Goal: Task Accomplishment & Management: Use online tool/utility

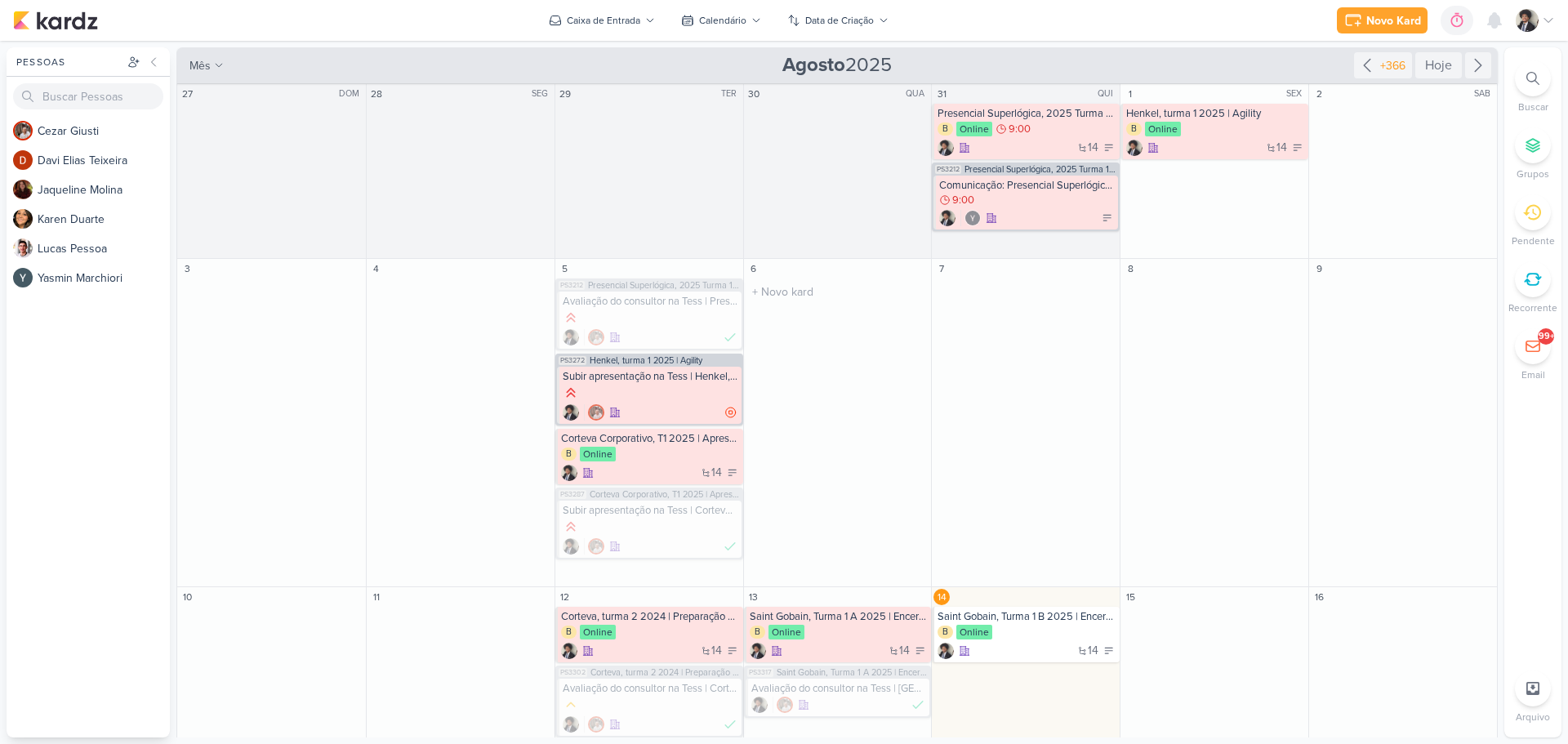
scroll to position [81, 0]
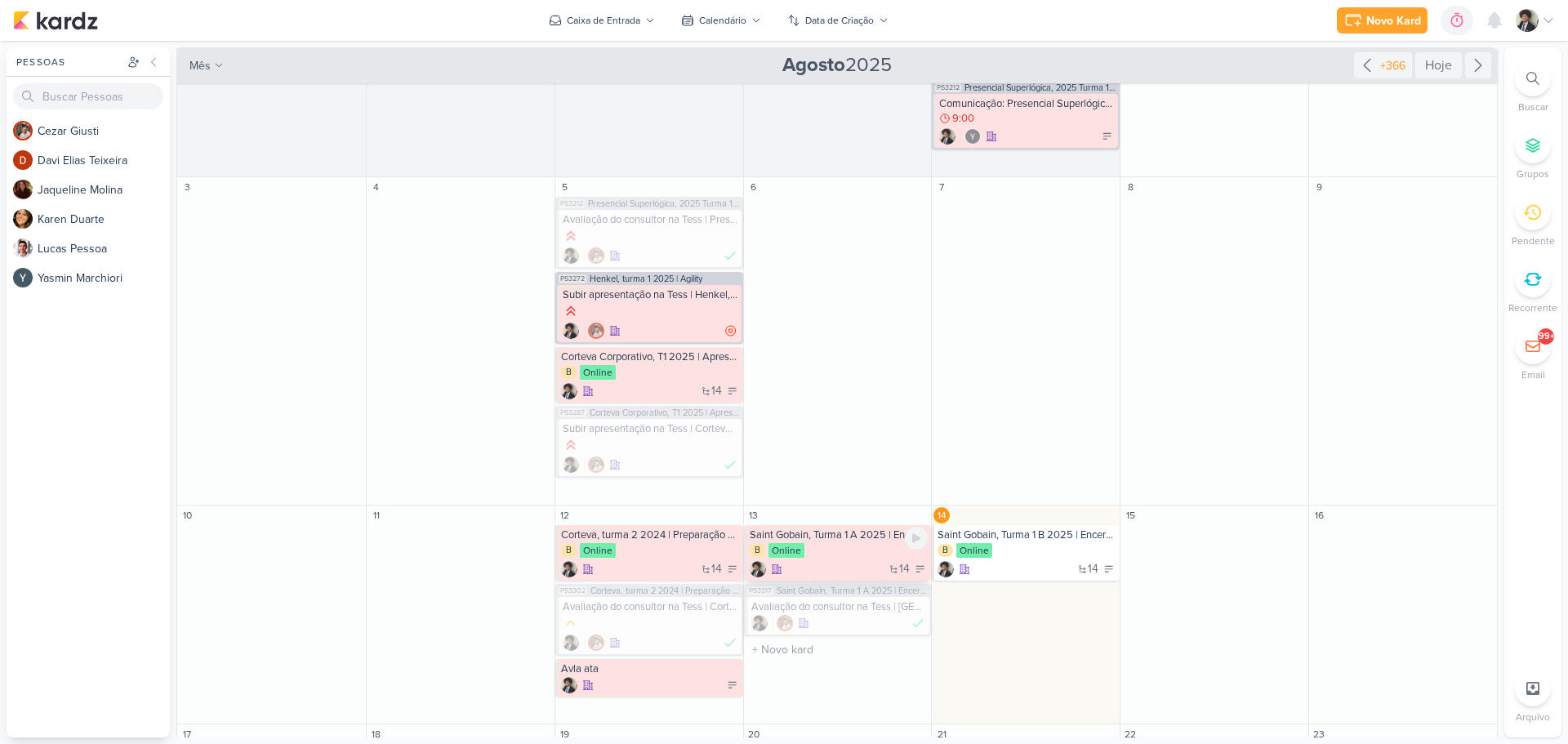
click at [853, 555] on div "B Online" at bounding box center [840, 552] width 179 height 16
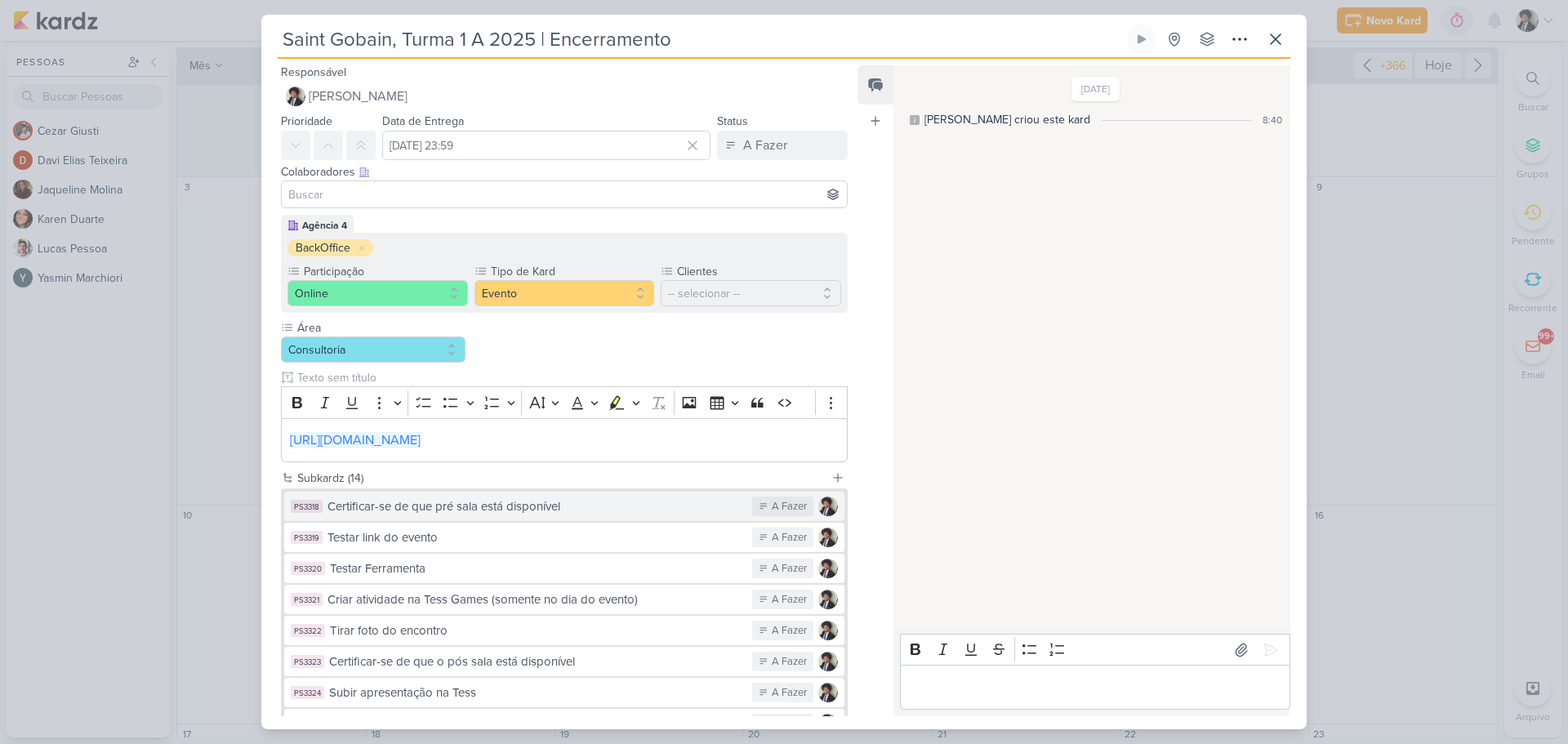
scroll to position [302, 0]
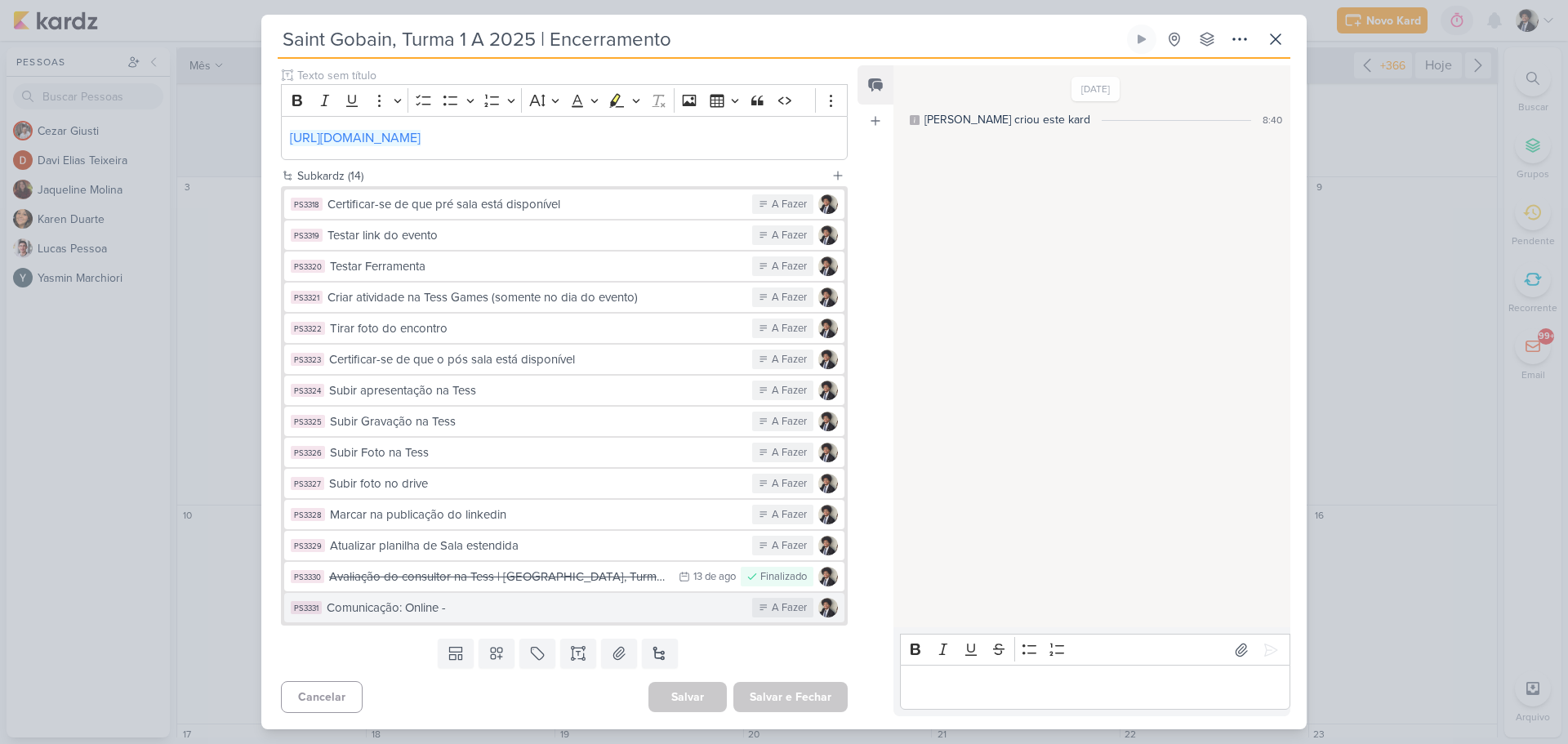
click at [536, 612] on div "Comunicação: Online -" at bounding box center [535, 608] width 417 height 19
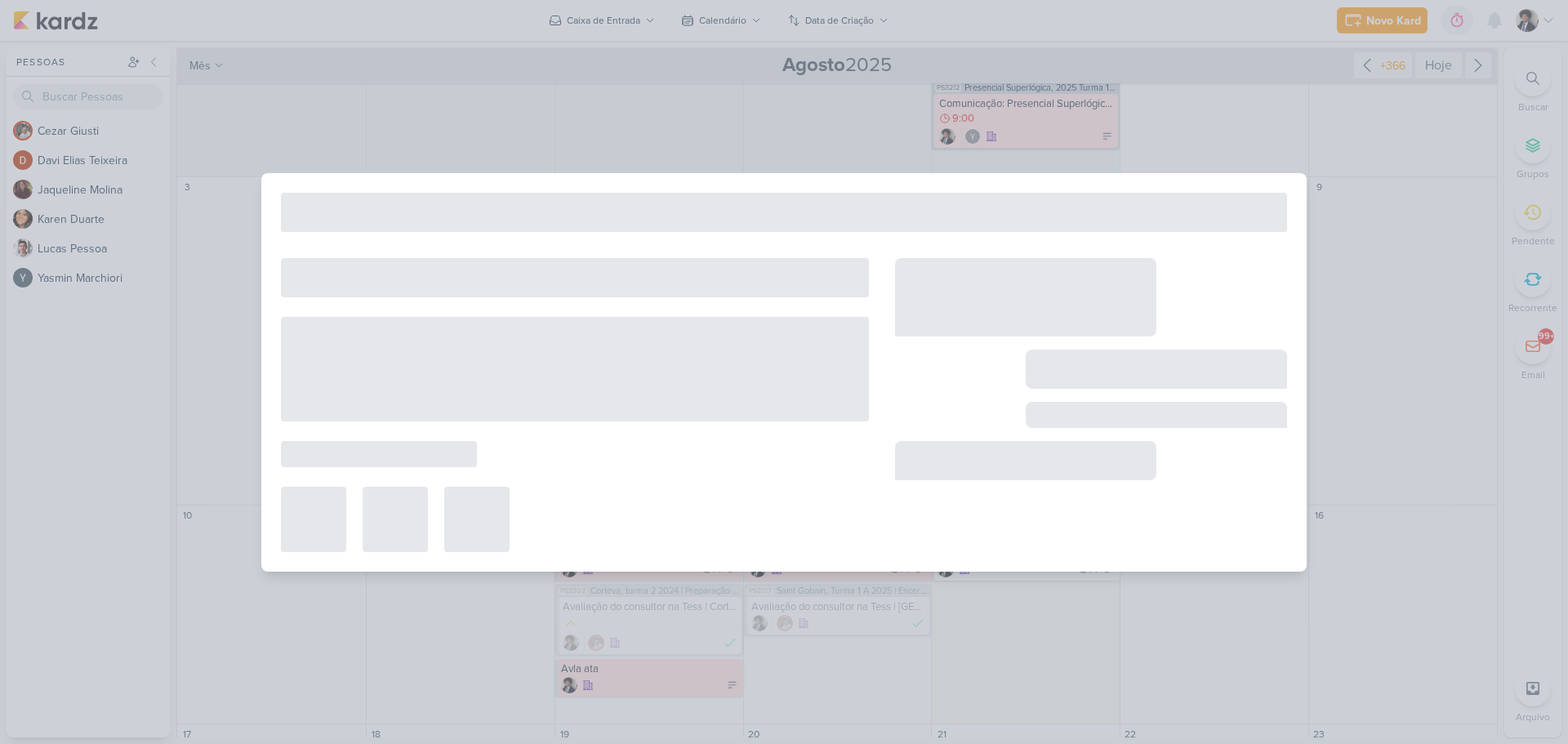
type input "Comunicação: Online -"
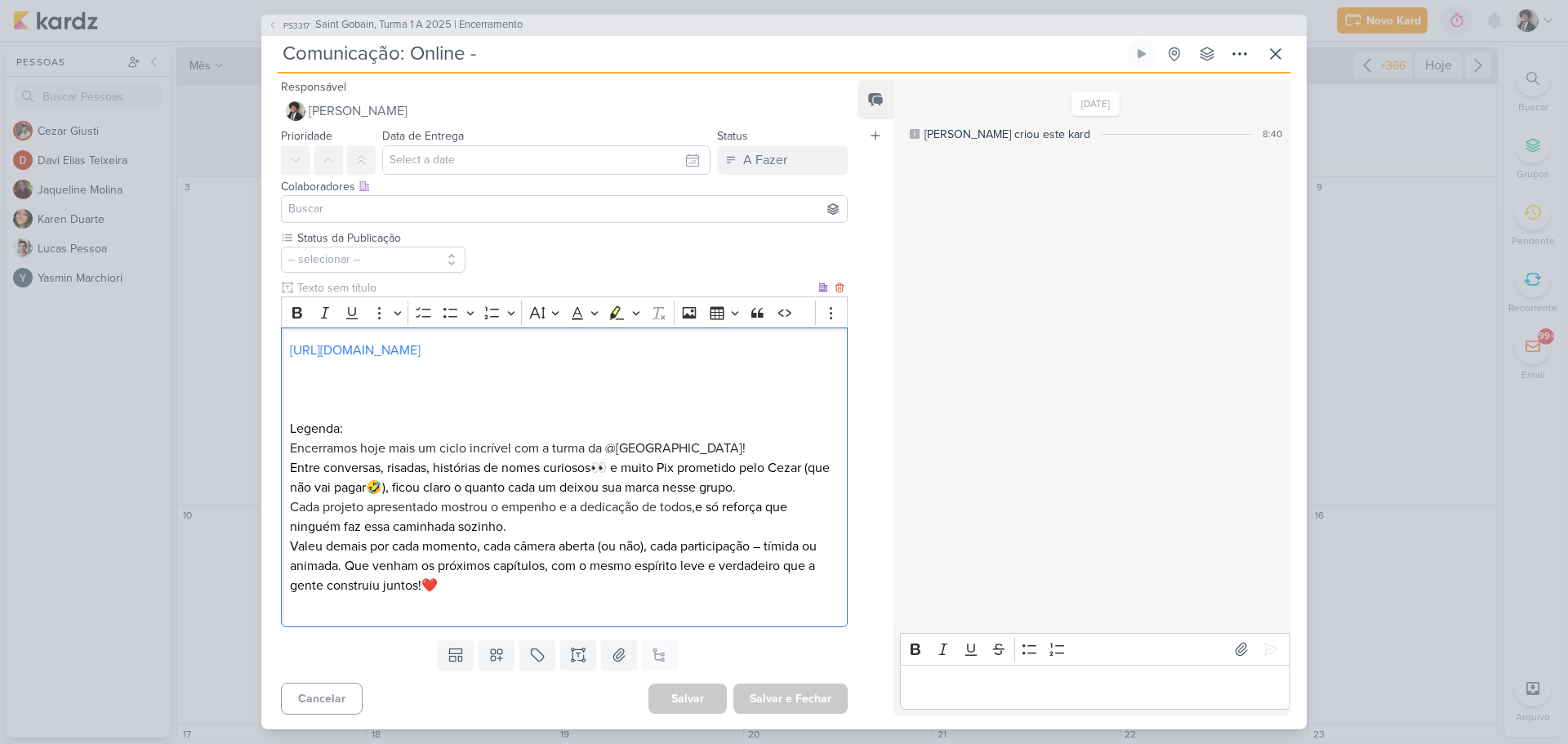
click at [385, 382] on p "Editor editing area: main" at bounding box center [564, 390] width 549 height 20
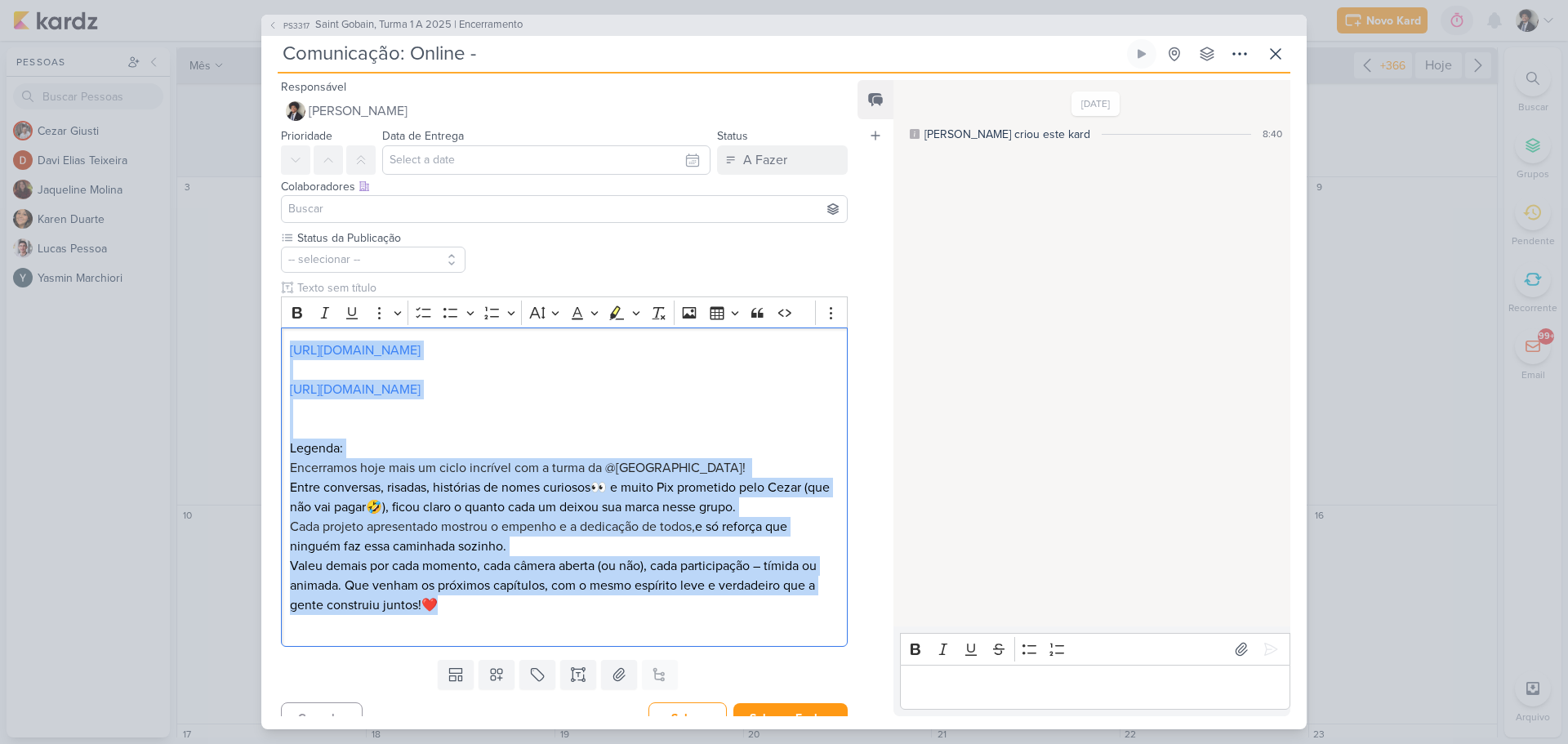
drag, startPoint x: 478, startPoint y: 603, endPoint x: 277, endPoint y: 321, distance: 346.3
click at [277, 321] on div "Status da Publicação -- selecionar --" at bounding box center [558, 442] width 593 height 424
copy div "[URL][DOMAIN_NAME] [URL][DOMAIN_NAME] Legenda: Encerramos hoje mais um ciclo in…"
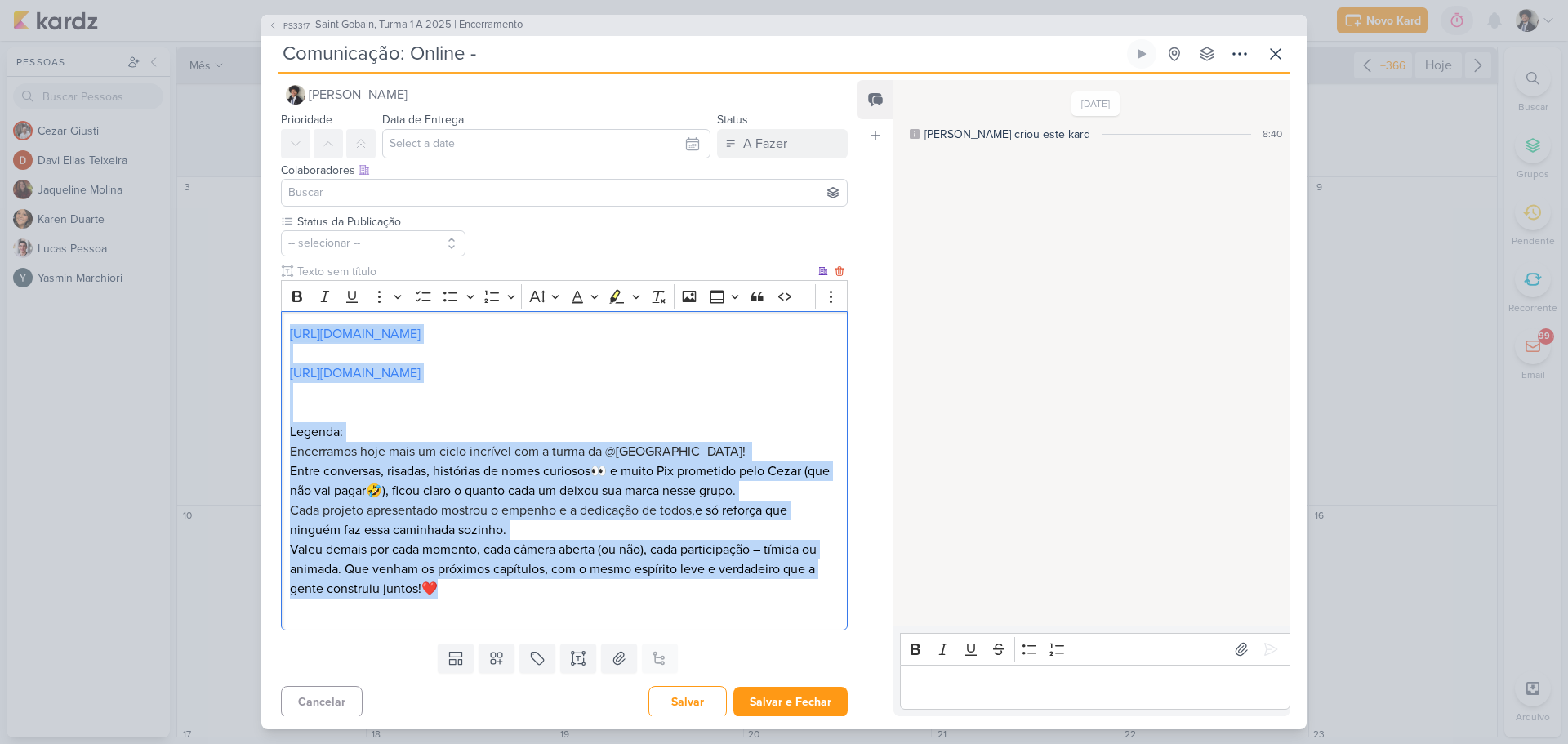
scroll to position [22, 0]
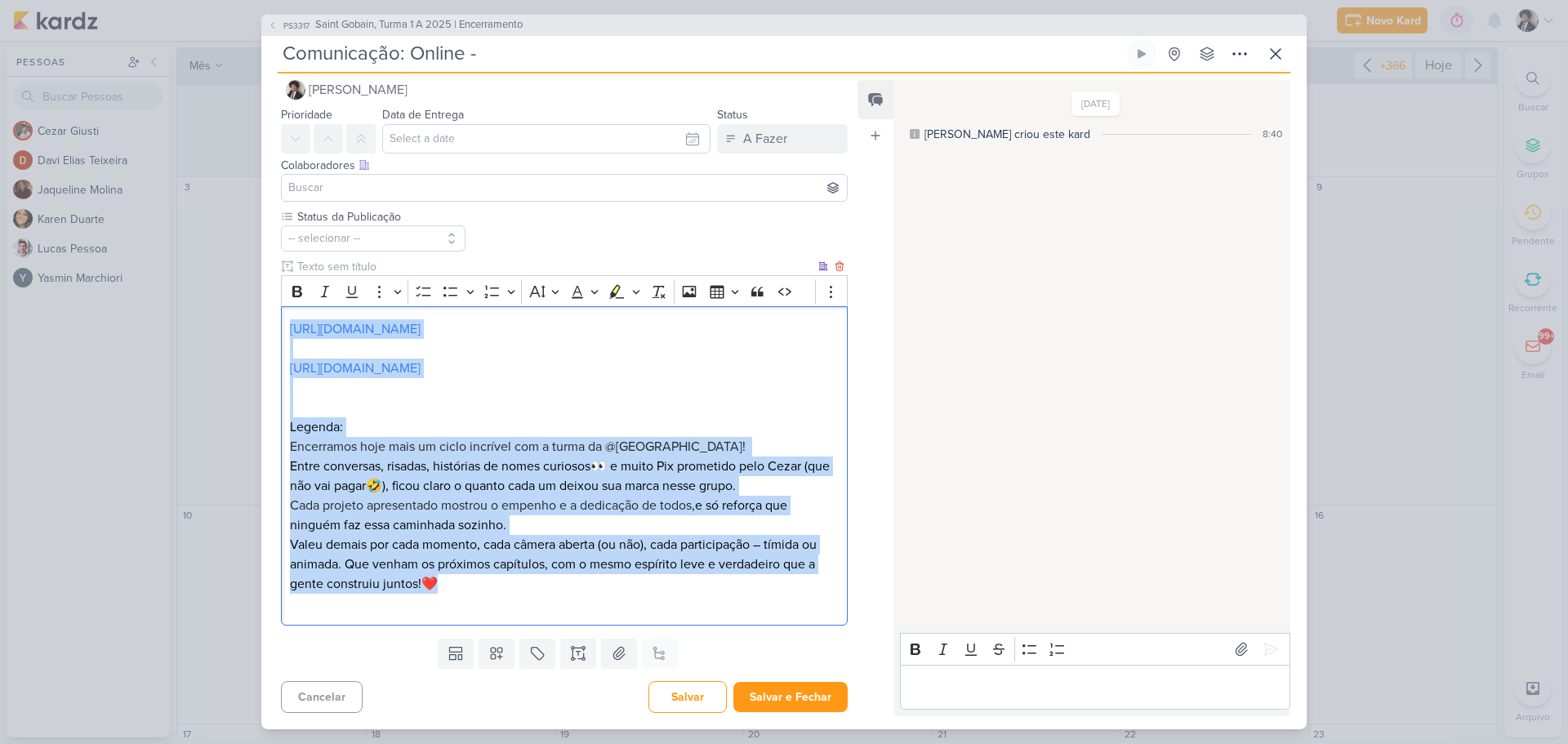
click at [481, 588] on p "Valeu demais por cada momento, cada câmera aberta (ou não), cada participação –…" at bounding box center [564, 564] width 549 height 59
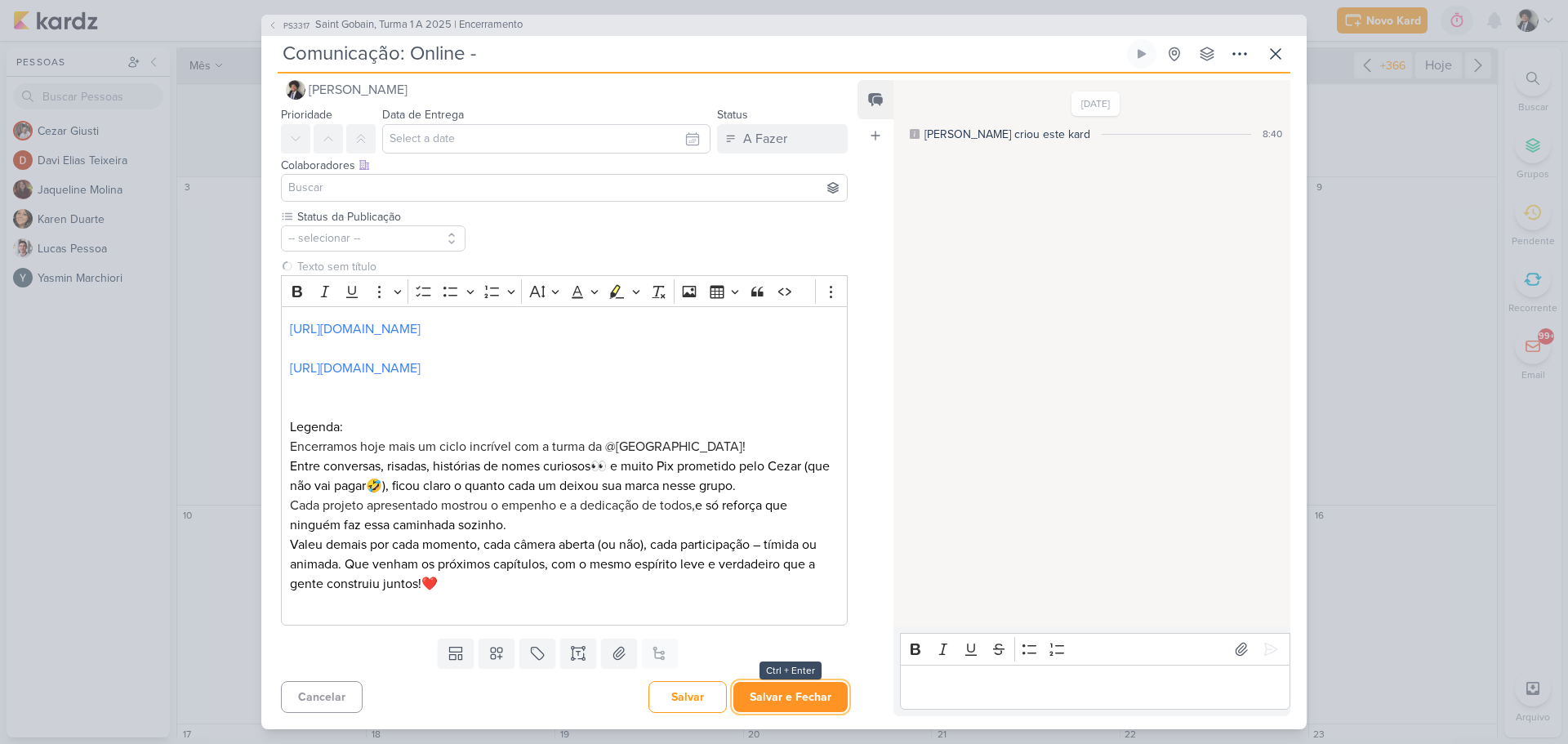
click at [804, 693] on button "Salvar e Fechar" at bounding box center [790, 696] width 115 height 30
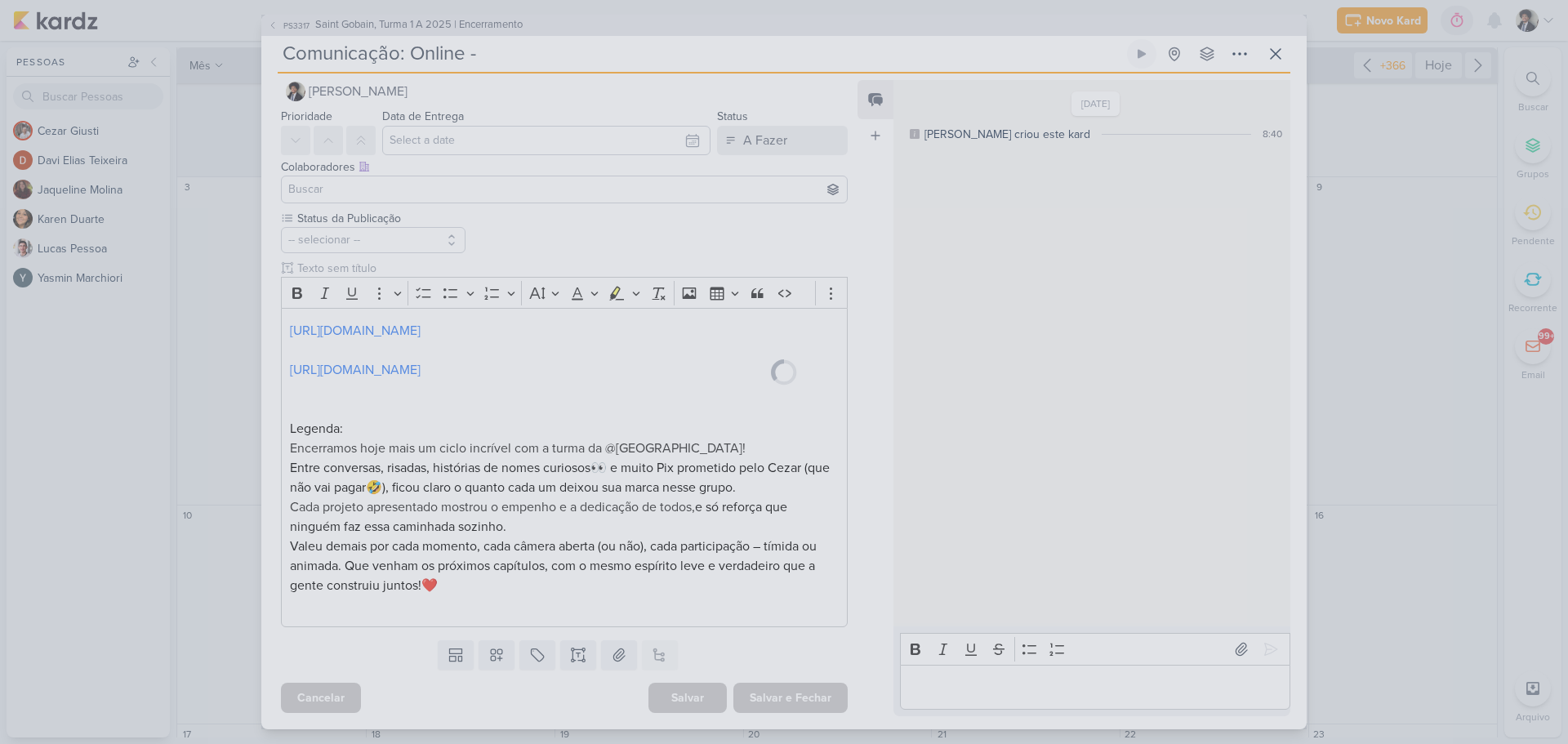
scroll to position [20, 0]
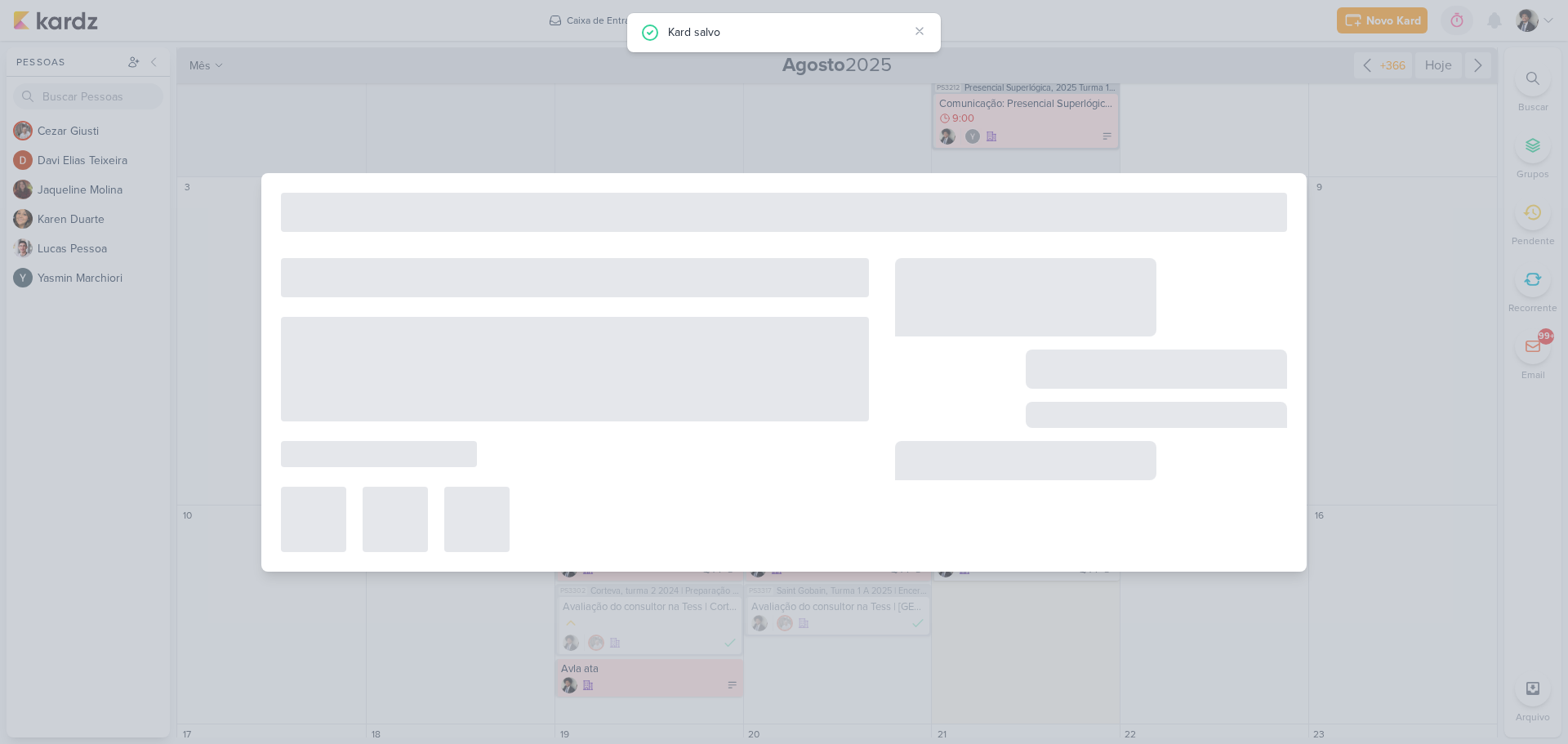
type input "Saint Gobain, Turma 1 A 2025 | Encerramento"
type input "[DATE] 23:59"
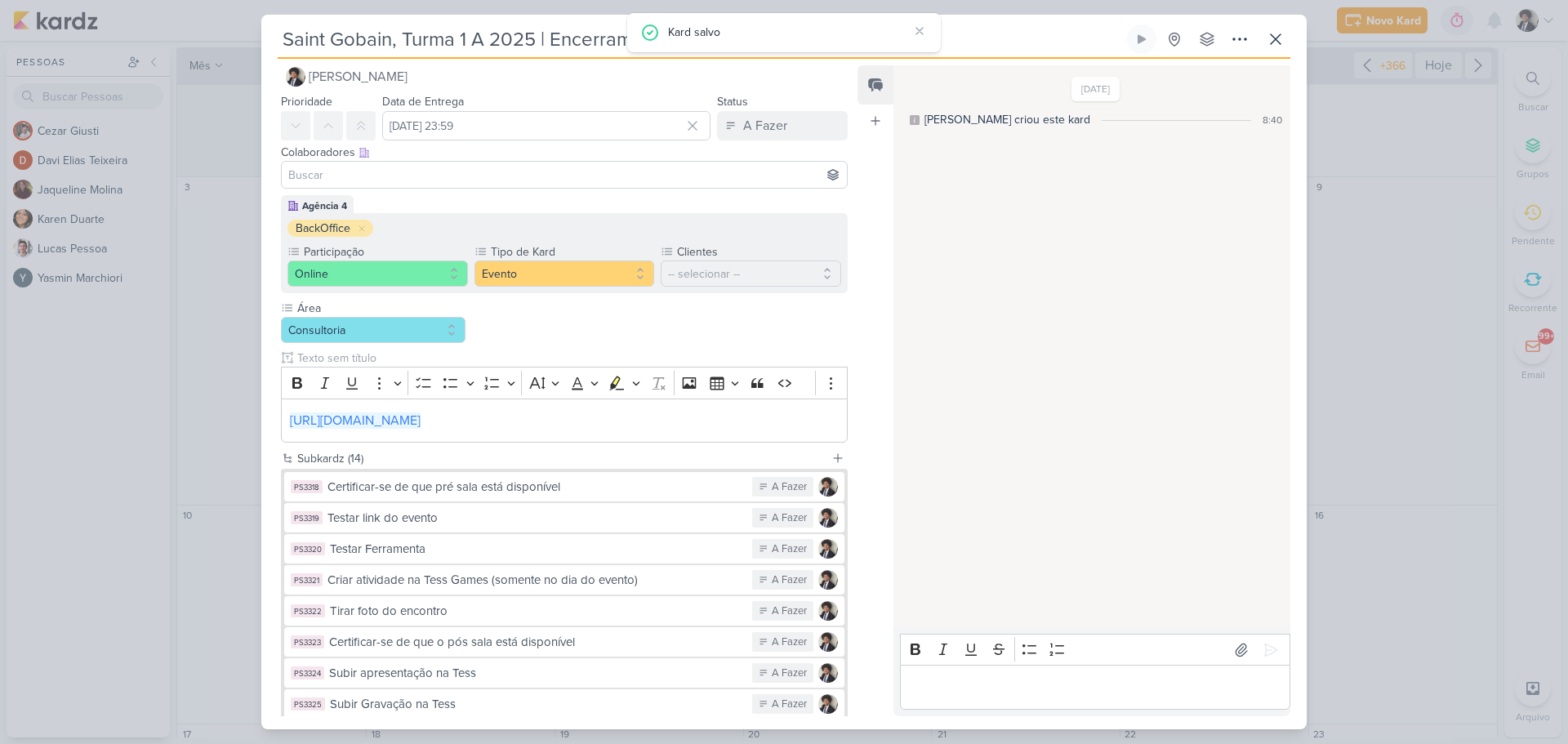
scroll to position [0, 0]
